Goal: Transaction & Acquisition: Purchase product/service

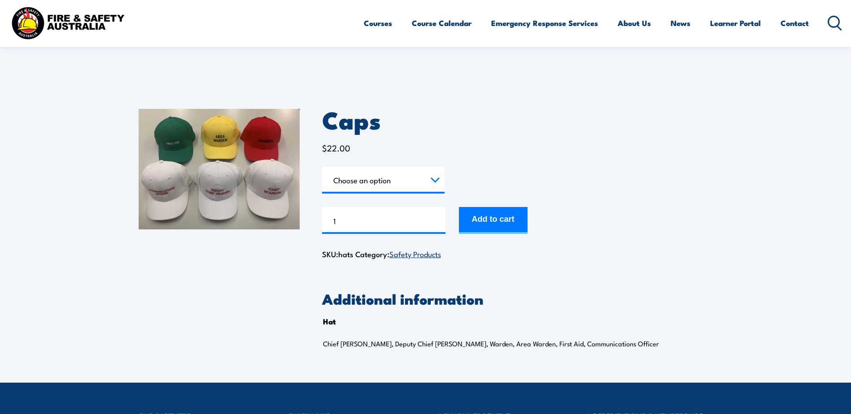
click at [156, 209] on img at bounding box center [219, 169] width 161 height 121
click at [384, 176] on select "Choose an option Chief Warden Deputy Chief Warden Warden Area Warden First Aid …" at bounding box center [383, 180] width 122 height 27
click at [322, 167] on select "Choose an option Chief Warden Deputy Chief Warden Warden Area Warden First Aid …" at bounding box center [383, 180] width 122 height 27
select select "Chief Warden"
